Goal: Contribute content

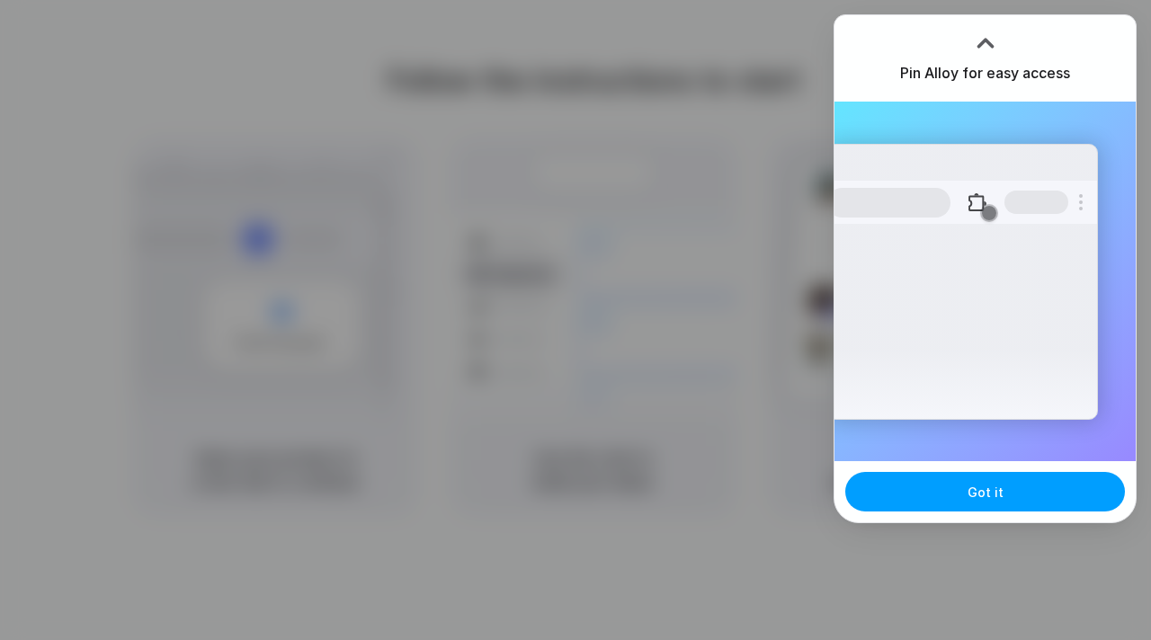
click at [948, 490] on button "Got it" at bounding box center [985, 492] width 280 height 40
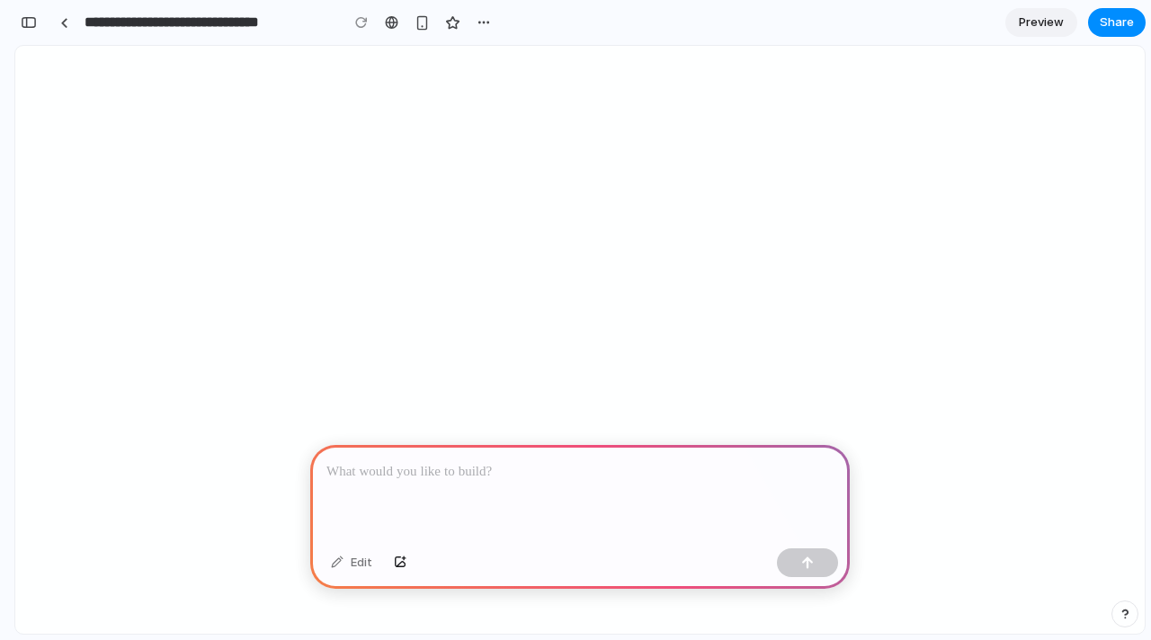
click at [391, 461] on p at bounding box center [579, 472] width 507 height 22
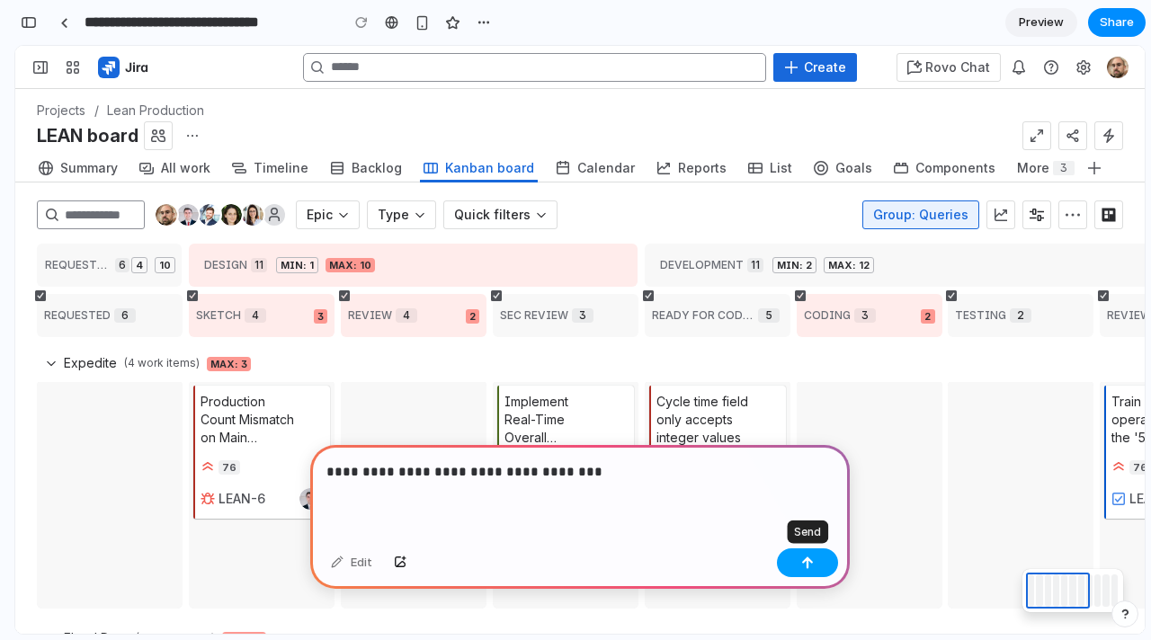
click at [804, 562] on div "button" at bounding box center [807, 562] width 13 height 13
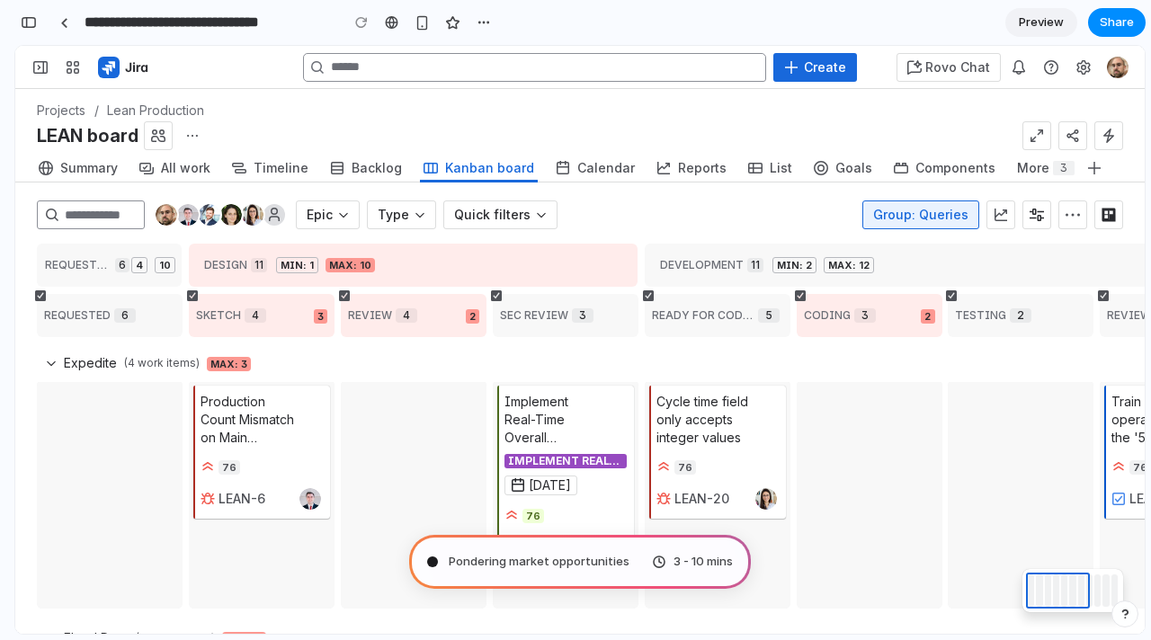
type input "**********"
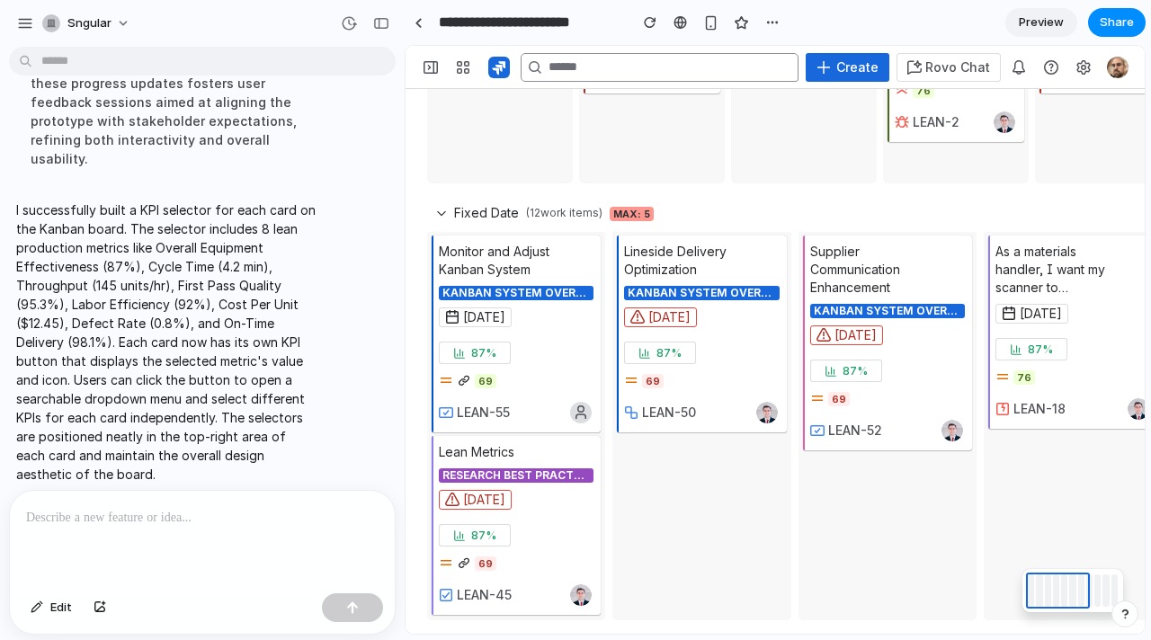
scroll to position [529, 0]
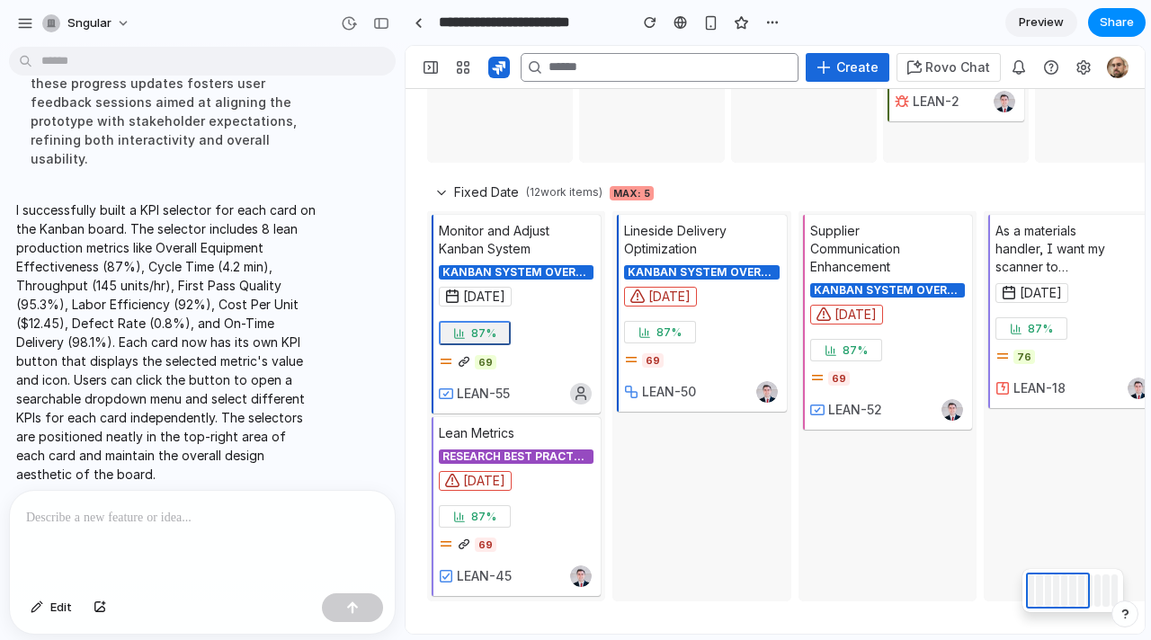
click at [467, 322] on button "87%" at bounding box center [475, 333] width 72 height 24
click at [492, 323] on div "Overall Equipment Effectiveness 87% Cycle Time 4.2 min Throughput 145 units/hr …" at bounding box center [774, 340] width 739 height 588
click at [491, 326] on span "87%" at bounding box center [483, 332] width 25 height 13
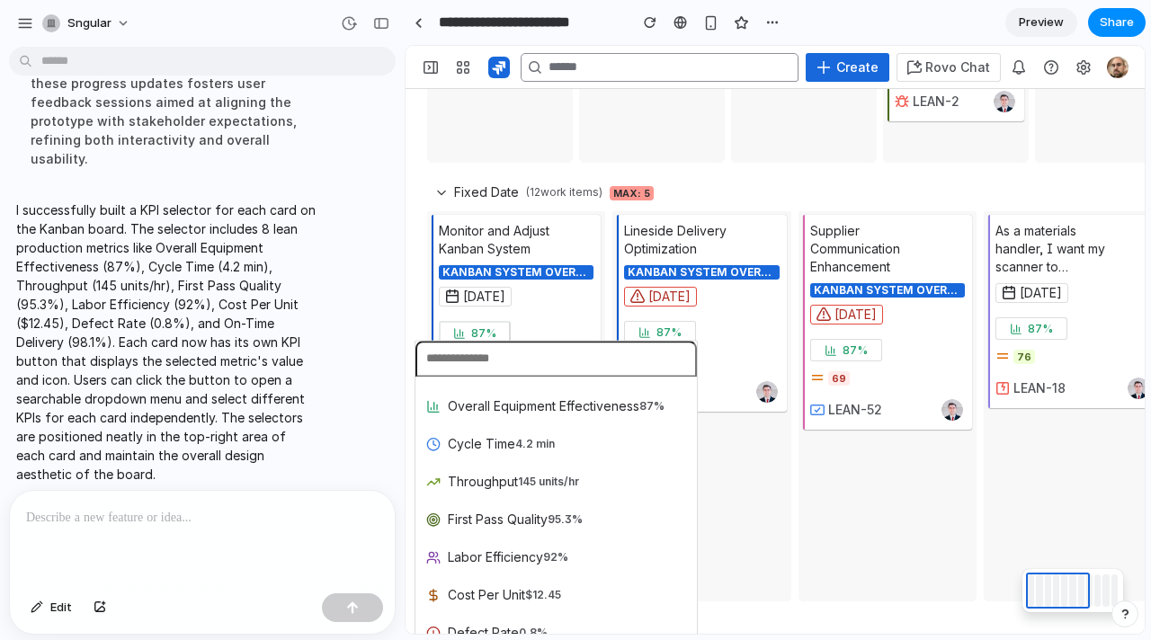
click at [488, 406] on span "Overall Equipment Effectiveness" at bounding box center [543, 406] width 191 height 18
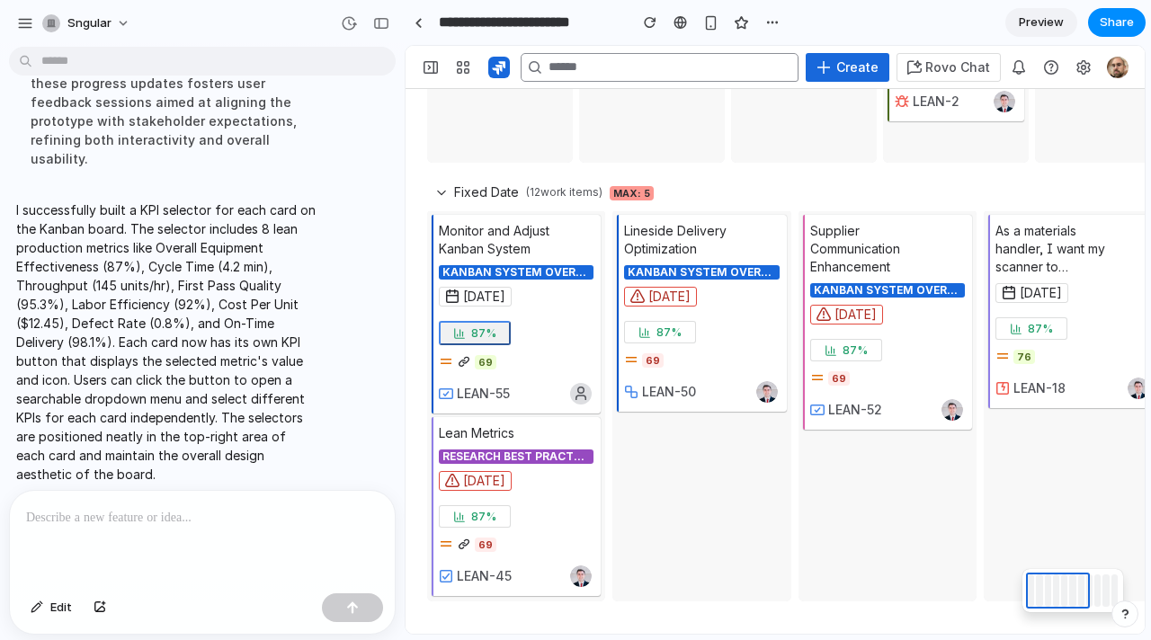
click at [484, 326] on span "87%" at bounding box center [483, 332] width 25 height 13
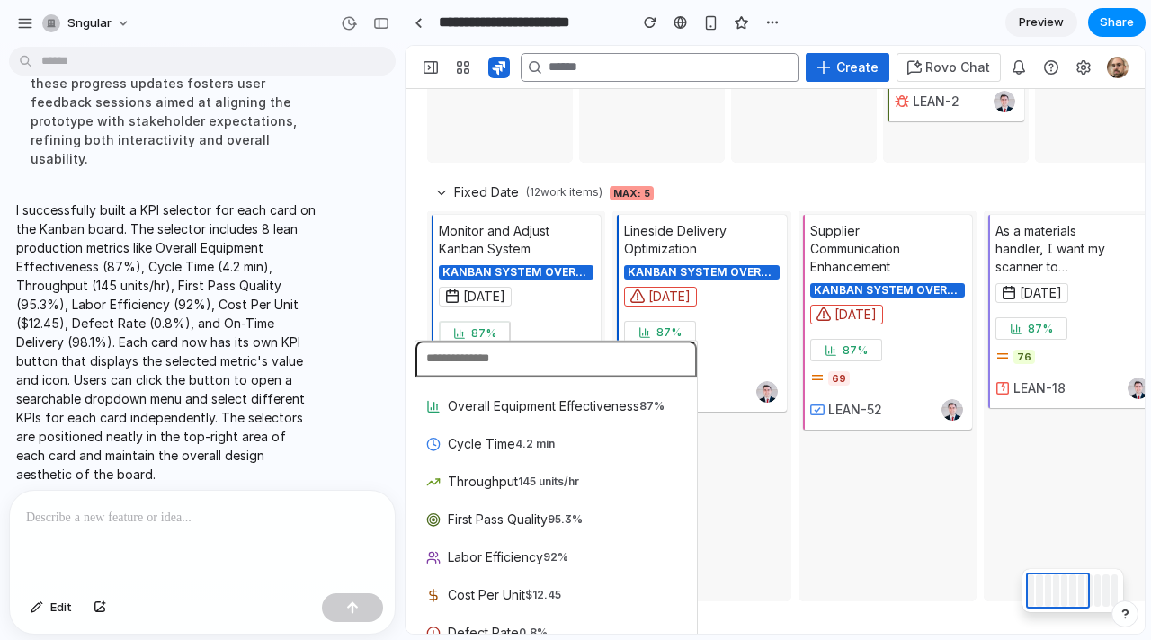
click at [491, 489] on span "Throughput" at bounding box center [483, 482] width 70 height 18
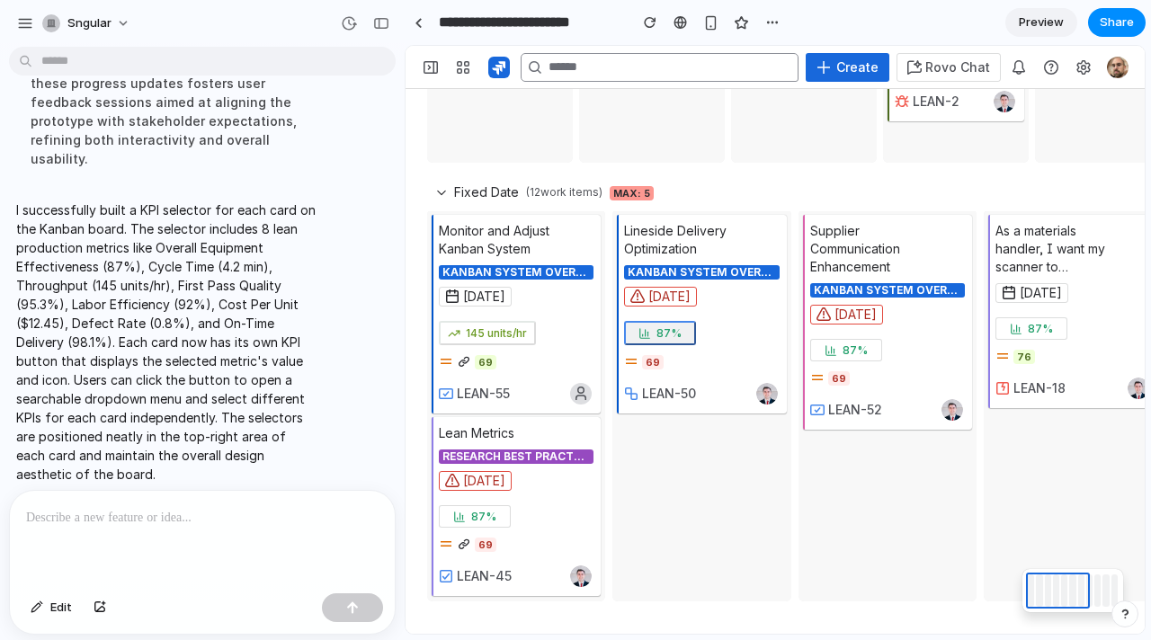
click at [664, 326] on span "87%" at bounding box center [668, 332] width 25 height 13
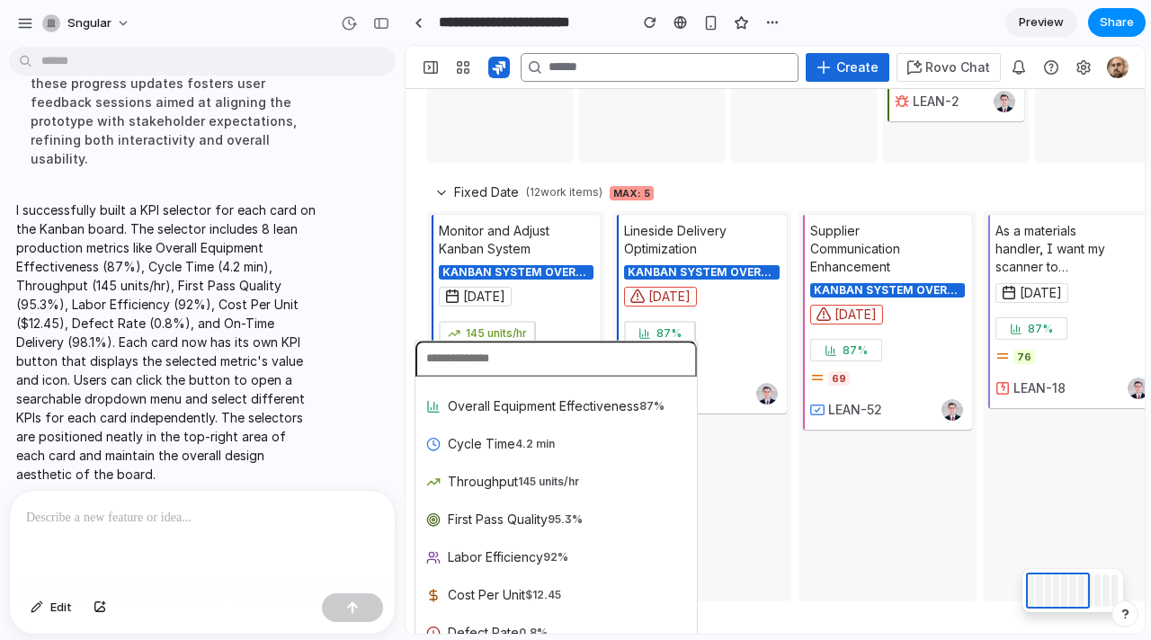
click at [540, 476] on span "145 units/hr" at bounding box center [548, 482] width 61 height 18
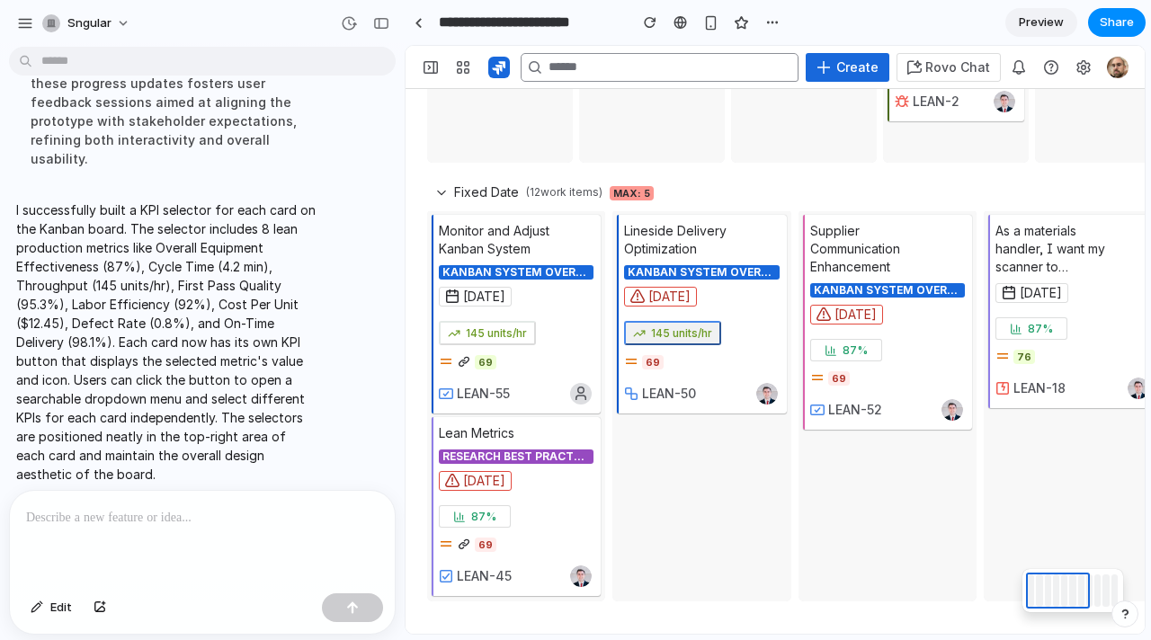
click at [687, 326] on span "145 units/hr" at bounding box center [681, 332] width 61 height 13
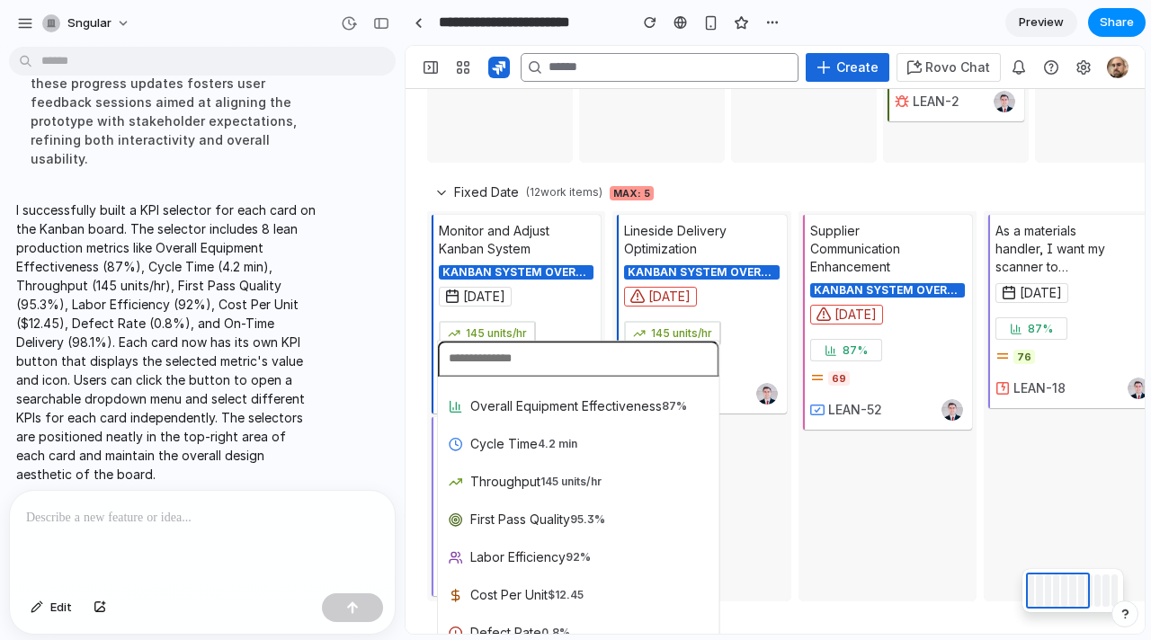
click at [510, 625] on span "Defect Rate" at bounding box center [505, 633] width 71 height 18
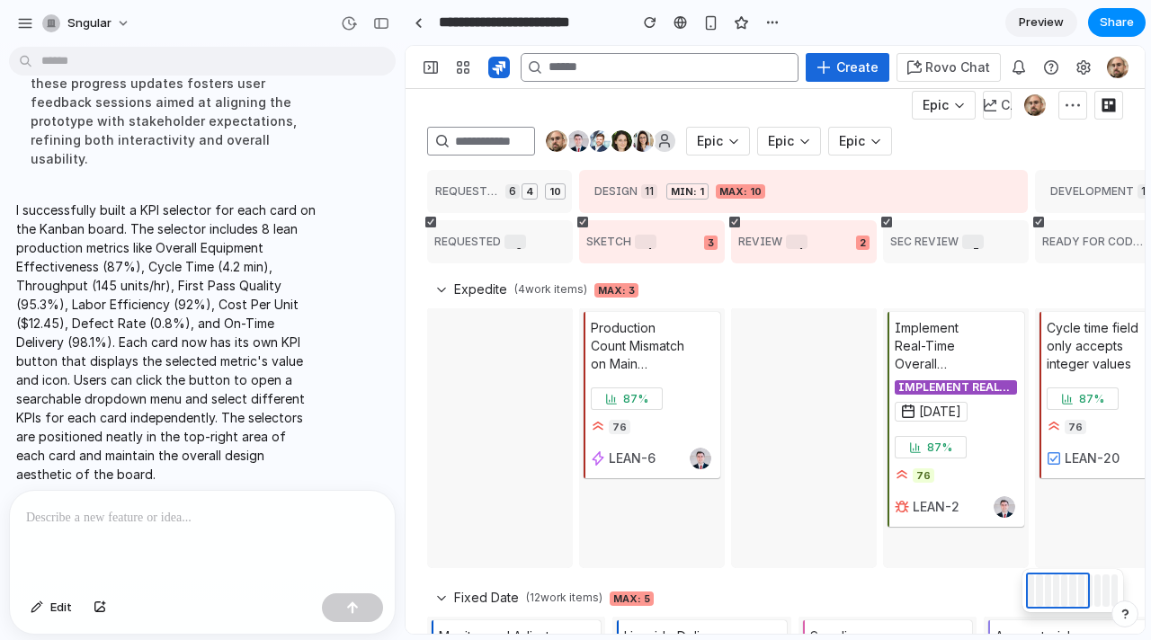
scroll to position [90, 0]
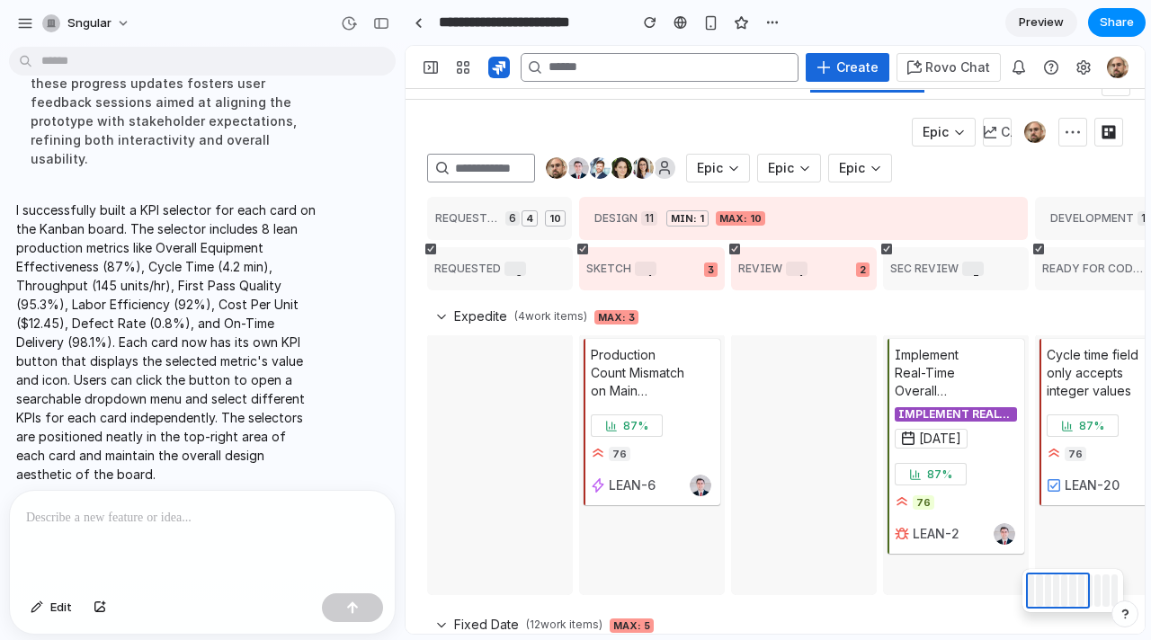
click at [642, 266] on div "4" at bounding box center [646, 269] width 22 height 14
click at [160, 547] on div at bounding box center [202, 538] width 385 height 95
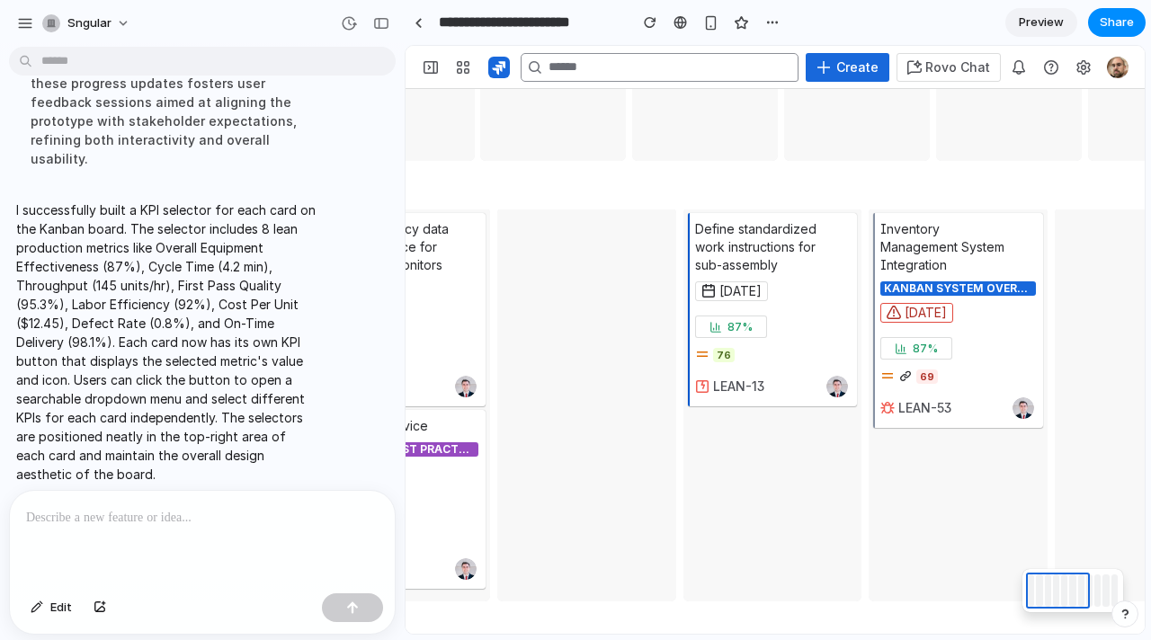
scroll to position [0, 0]
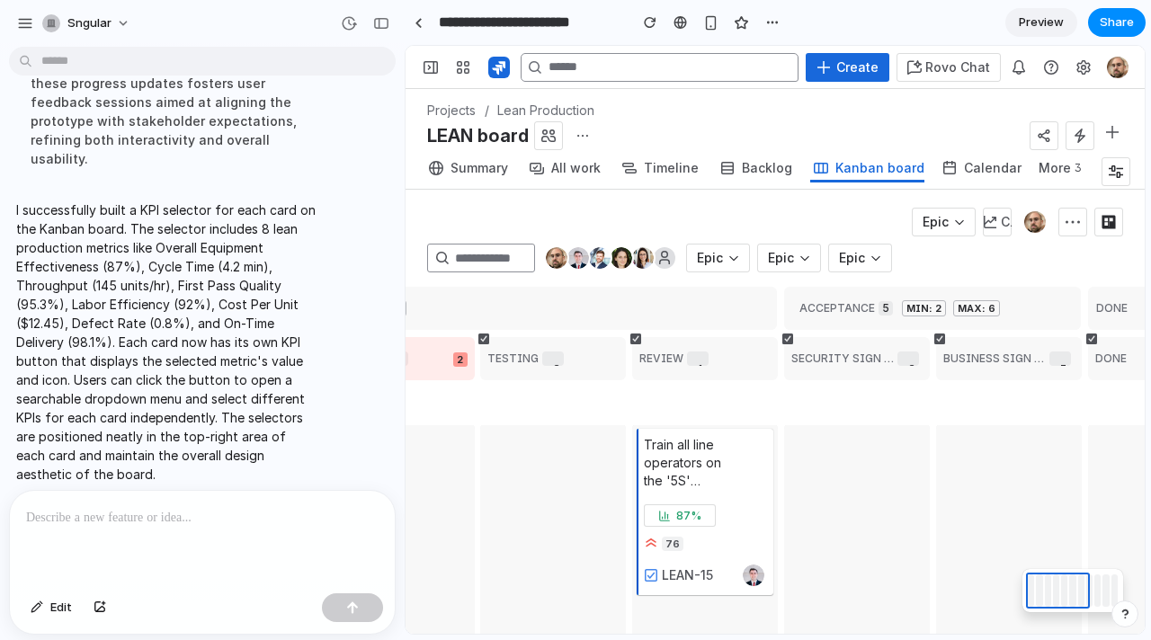
click at [1101, 225] on span "button" at bounding box center [1108, 222] width 14 height 14
click at [1103, 218] on button "button" at bounding box center [1108, 222] width 29 height 29
click at [1058, 230] on button "button" at bounding box center [1072, 222] width 29 height 29
click at [1065, 218] on span "button" at bounding box center [1072, 222] width 14 height 14
click at [1101, 219] on span "button" at bounding box center [1108, 222] width 14 height 14
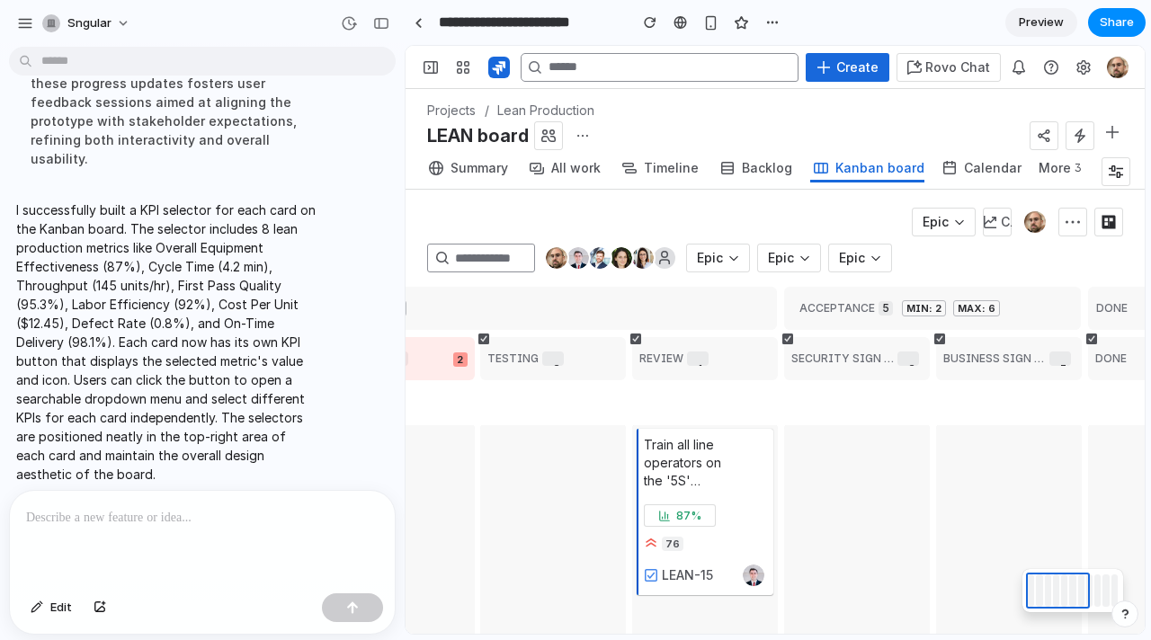
click at [1105, 224] on button "button" at bounding box center [1108, 222] width 29 height 29
click at [1125, 219] on div "Epic Epic Epic Epic Epic Create" at bounding box center [774, 238] width 739 height 97
click at [869, 259] on span "button" at bounding box center [876, 258] width 16 height 11
click at [810, 199] on div "Epic Epic Epic Epic Epic Create" at bounding box center [774, 238] width 739 height 97
